Goal: Find contact information: Find contact information

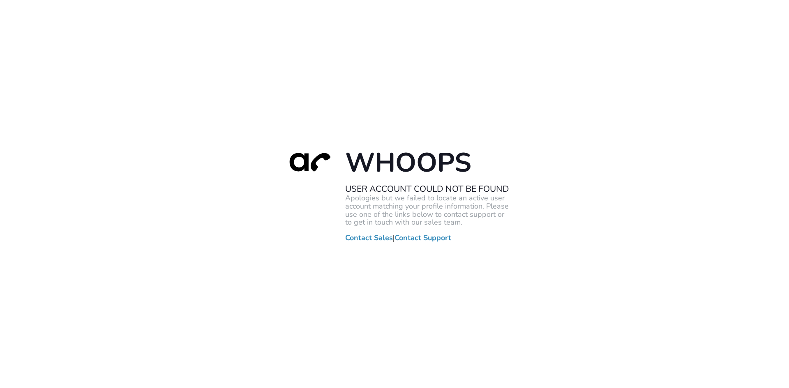
click at [511, 129] on div "Whoops User Account Could Not Be Found Apologies but we failed to locate an act…" at bounding box center [394, 194] width 789 height 388
click at [540, 335] on div "Whoops User Account Could Not Be Found Apologies but we failed to locate an act…" at bounding box center [394, 194] width 789 height 388
click at [308, 51] on div "Whoops User Account Could Not Be Found Apologies but we failed to locate an act…" at bounding box center [394, 194] width 789 height 388
click at [405, 100] on div "Whoops User Account Could Not Be Found Apologies but we failed to locate an act…" at bounding box center [394, 194] width 789 height 388
click at [426, 238] on link "Contact Support" at bounding box center [422, 238] width 57 height 8
